Goal: Transaction & Acquisition: Purchase product/service

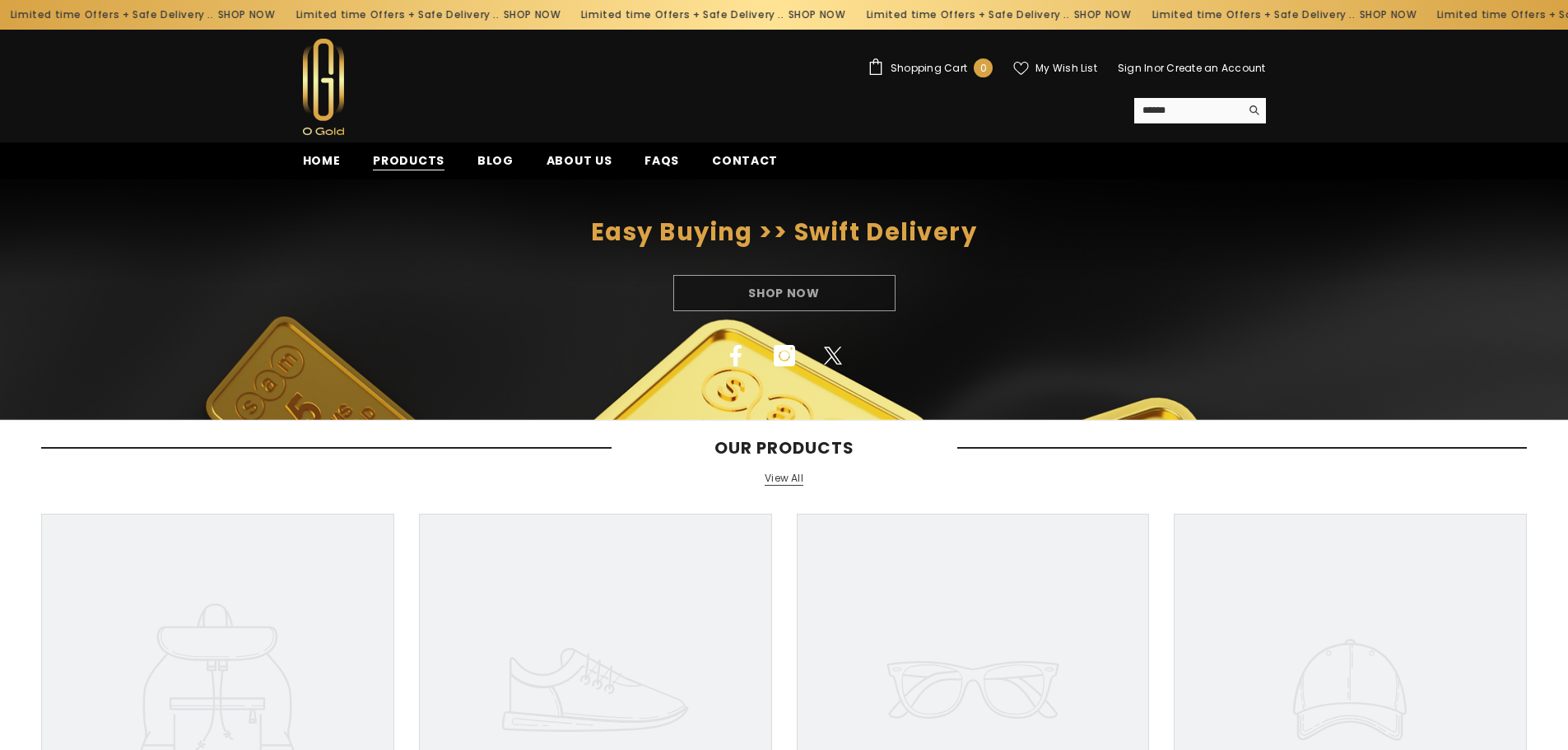
click at [426, 160] on span "Products" at bounding box center [408, 161] width 71 height 18
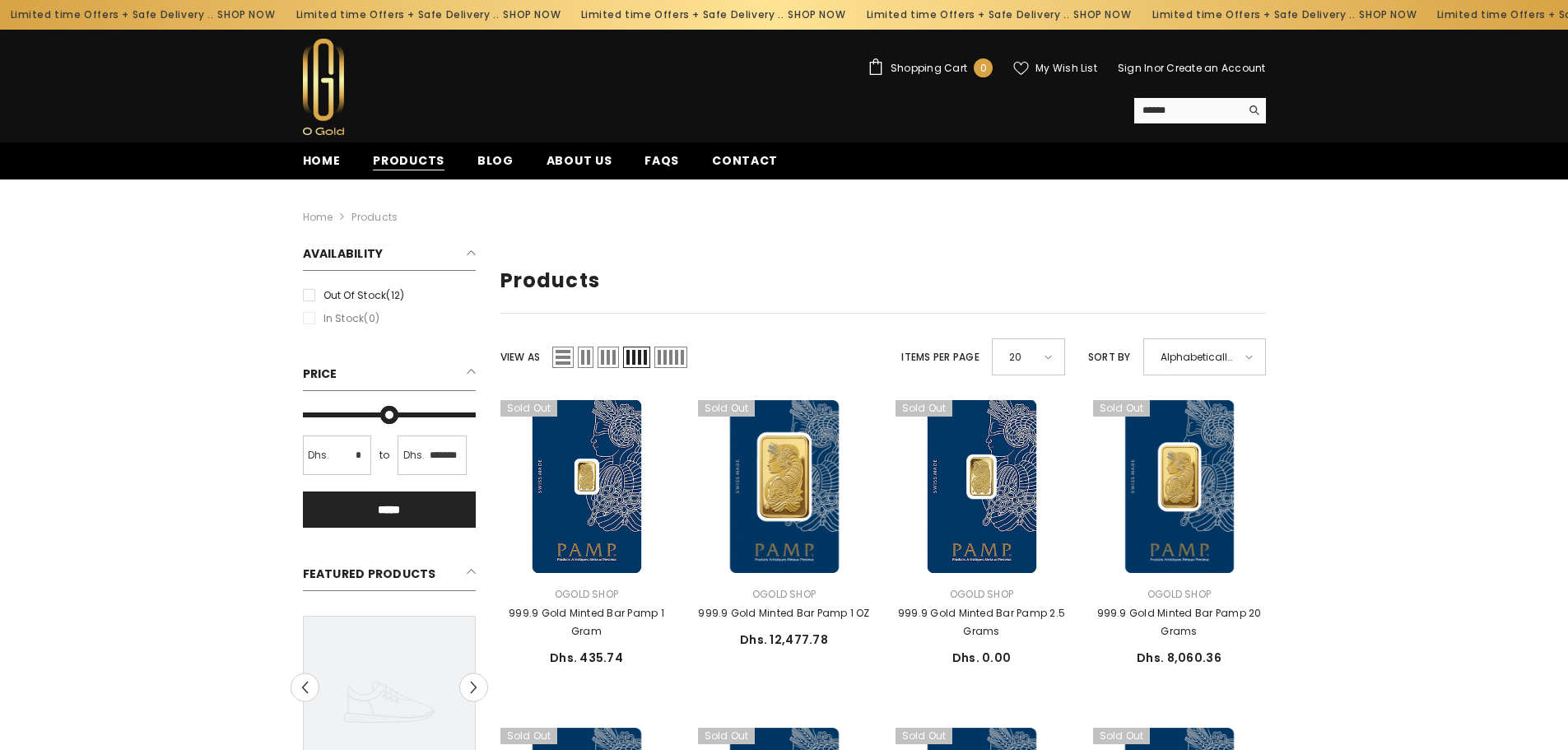
click at [412, 161] on span "Products" at bounding box center [408, 161] width 71 height 18
click at [310, 157] on span "Home" at bounding box center [321, 161] width 38 height 18
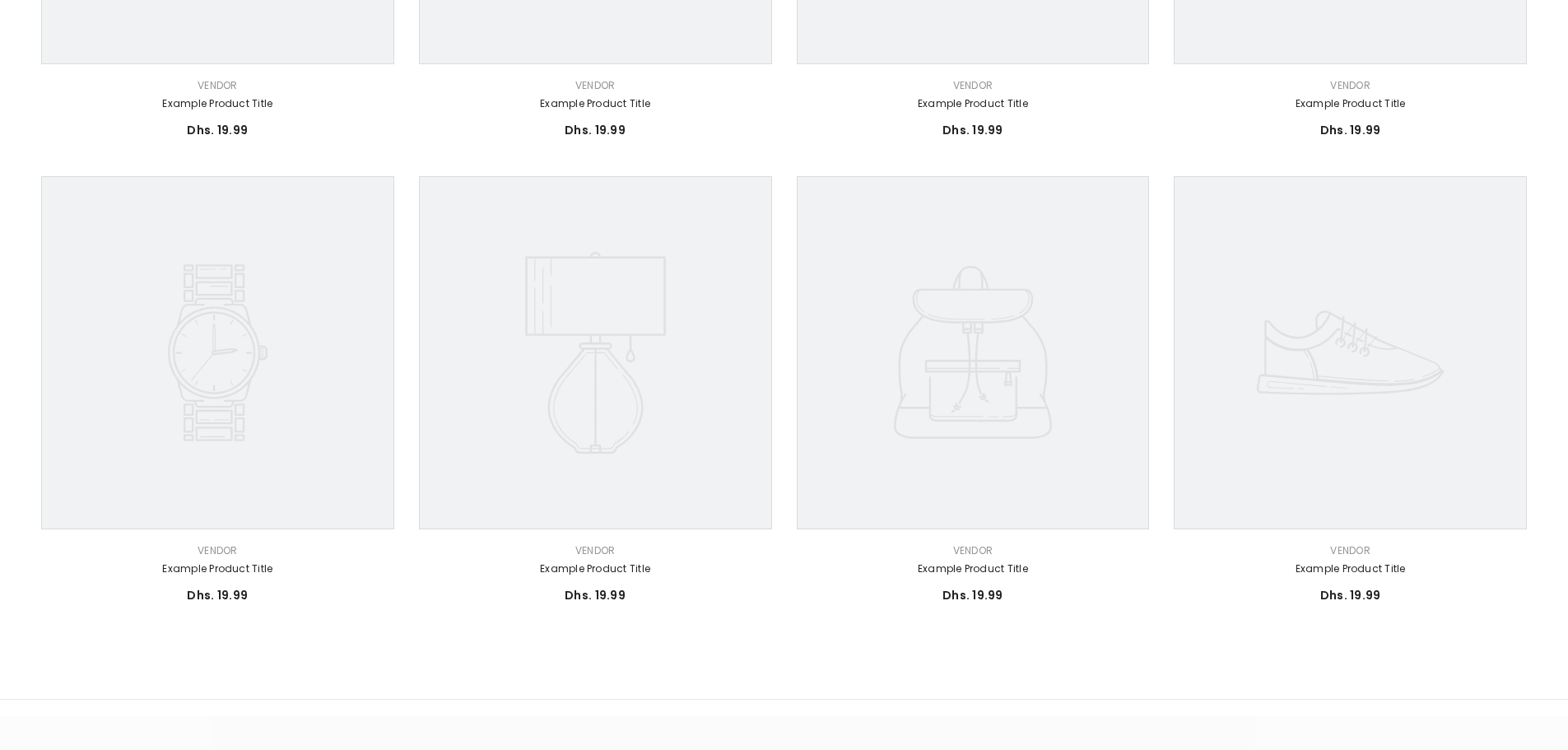
scroll to position [823, 0]
